Goal: Task Accomplishment & Management: Use online tool/utility

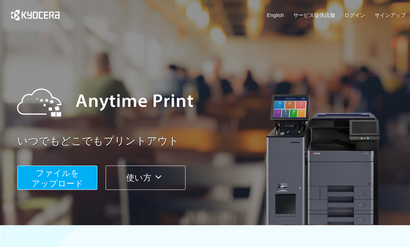
click at [68, 178] on button "ファイルを ​​アップロード" at bounding box center [57, 178] width 80 height 24
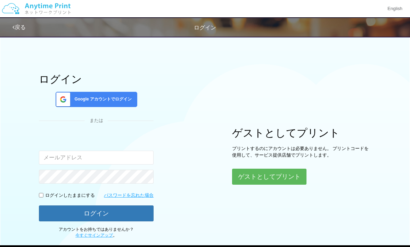
click at [272, 181] on button "ゲストとしてプリント" at bounding box center [269, 177] width 74 height 16
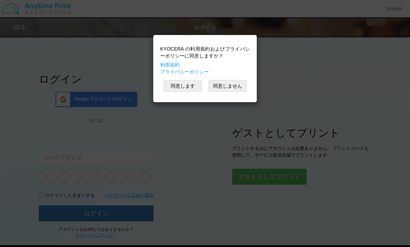
click at [182, 91] on button "同意します" at bounding box center [182, 86] width 38 height 12
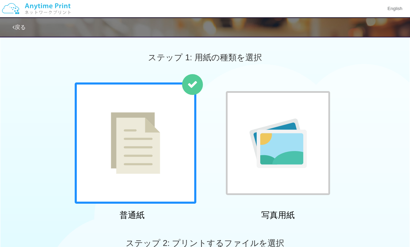
click at [159, 159] on img at bounding box center [135, 143] width 49 height 62
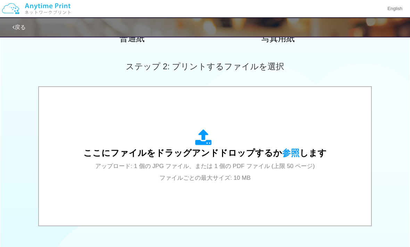
scroll to position [195, 0]
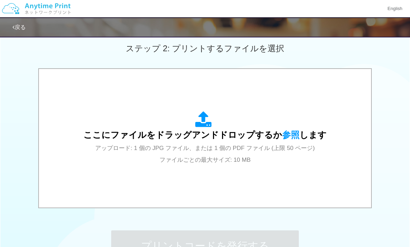
click at [272, 157] on div "ここにファイルをドラッグアンドドロップするか 参照 します アップロード: 1 個の JPG ファイル、または 1 個の PDF ファイル (上限 50 ペー…" at bounding box center [204, 138] width 243 height 54
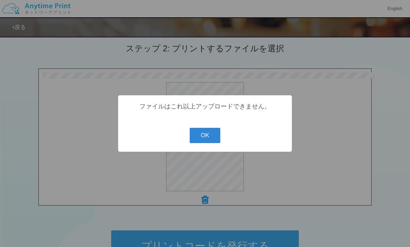
click at [212, 143] on button "OK" at bounding box center [205, 135] width 31 height 15
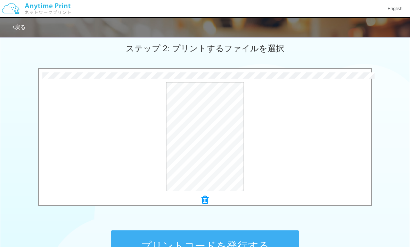
click at [205, 199] on icon at bounding box center [204, 200] width 7 height 9
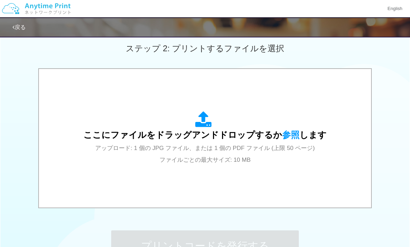
click at [235, 148] on span "アップロード: 1 個の JPG ファイル、または 1 個の PDF ファイル (上限 50 ページ) ファイルごとの最大サイズ: 10 MB" at bounding box center [204, 154] width 219 height 18
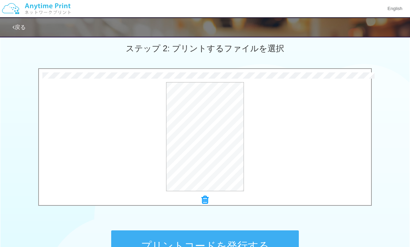
click at [0, 0] on button "プレビュー" at bounding box center [0, 0] width 0 height 0
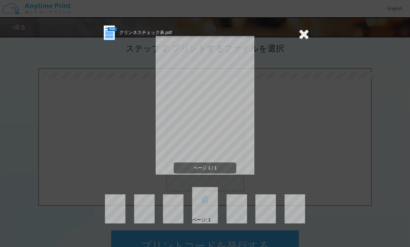
click at [298, 30] on icon at bounding box center [303, 34] width 11 height 14
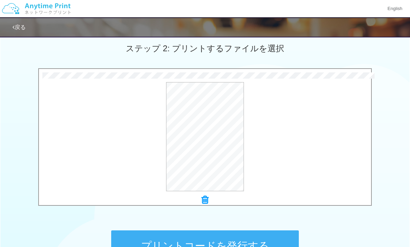
click at [229, 244] on button "プリントコードを発行する" at bounding box center [204, 246] width 187 height 31
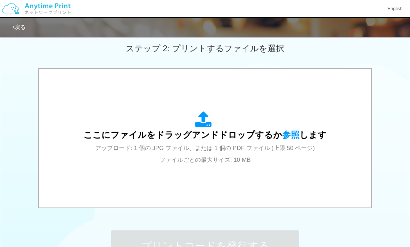
scroll to position [0, 0]
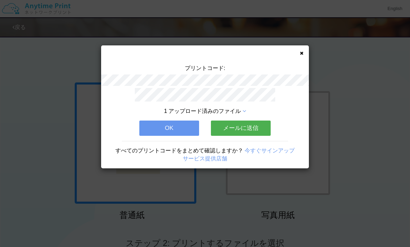
click at [186, 132] on button "OK" at bounding box center [169, 128] width 60 height 15
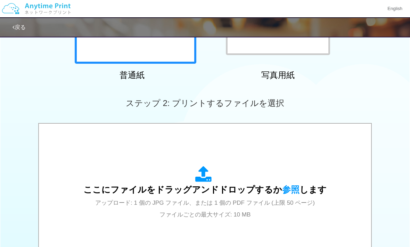
scroll to position [140, 0]
